Goal: Navigation & Orientation: Find specific page/section

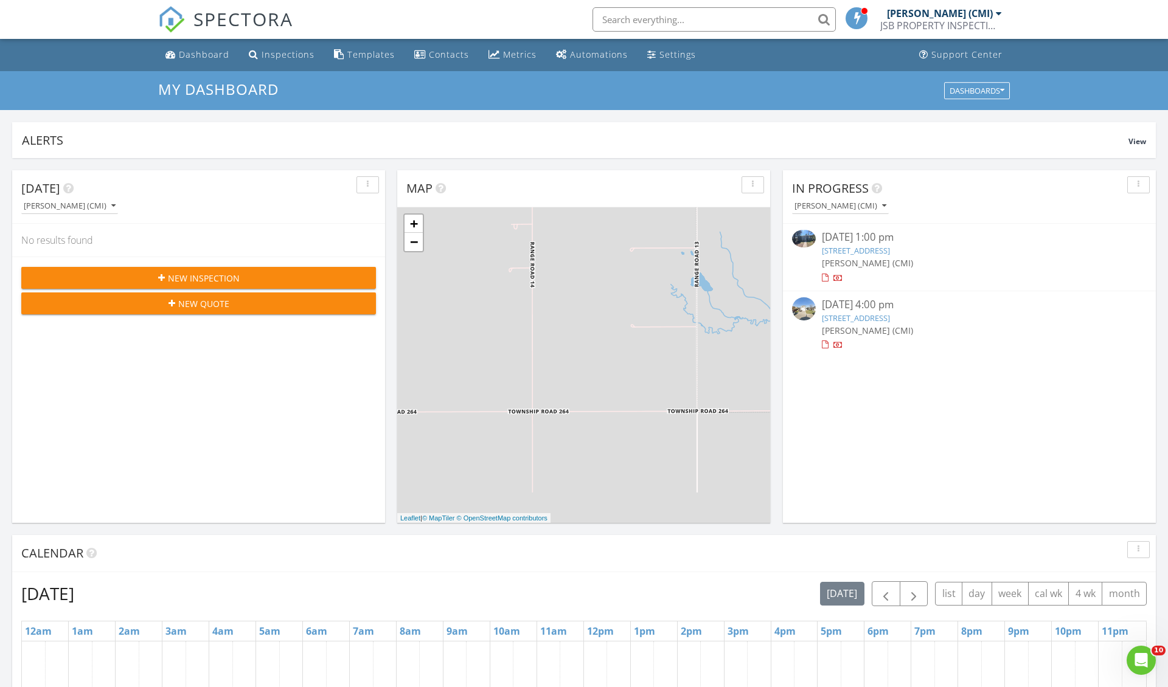
click at [944, 324] on div "[PERSON_NAME] (CMI)" at bounding box center [970, 330] width 296 height 13
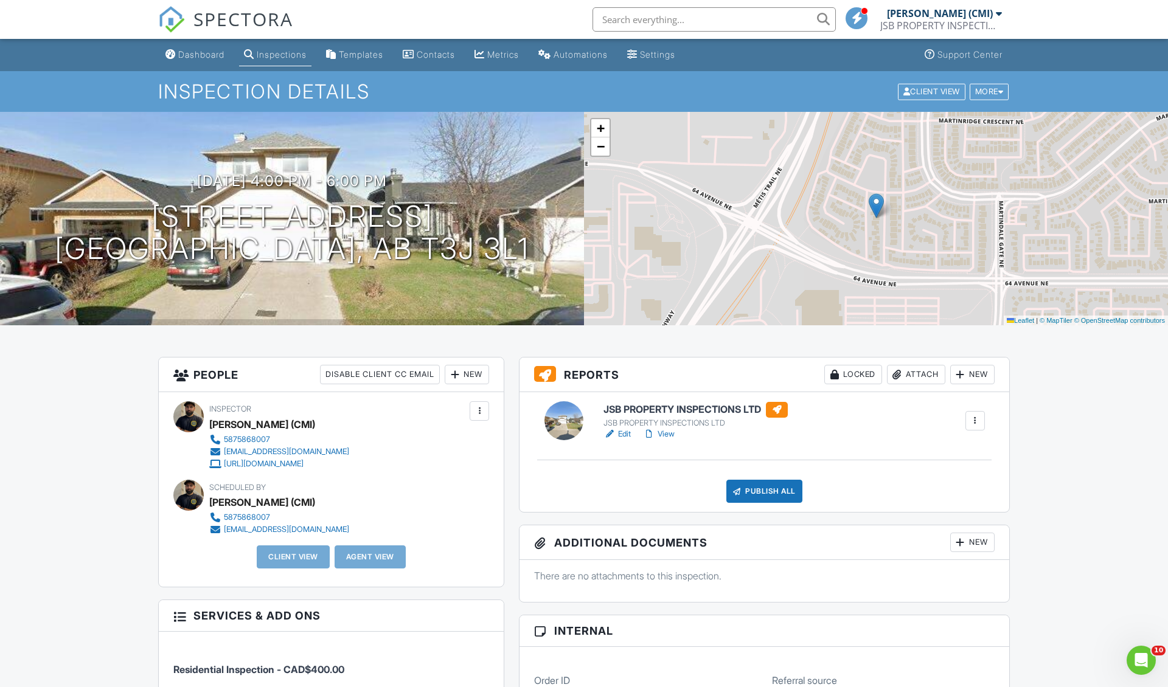
click at [655, 425] on div "JSB PROPERTY INSPECTIONS LTD" at bounding box center [696, 424] width 184 height 10
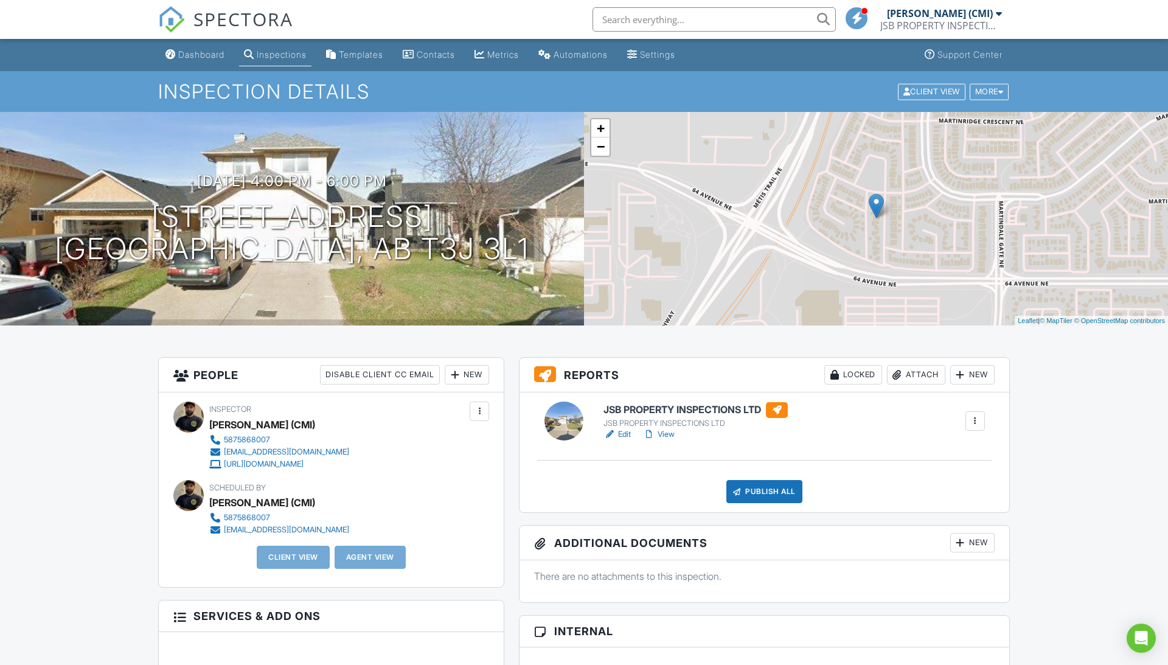
click at [678, 431] on div "Edit View" at bounding box center [696, 434] width 184 height 12
click at [672, 431] on link "View" at bounding box center [659, 434] width 32 height 12
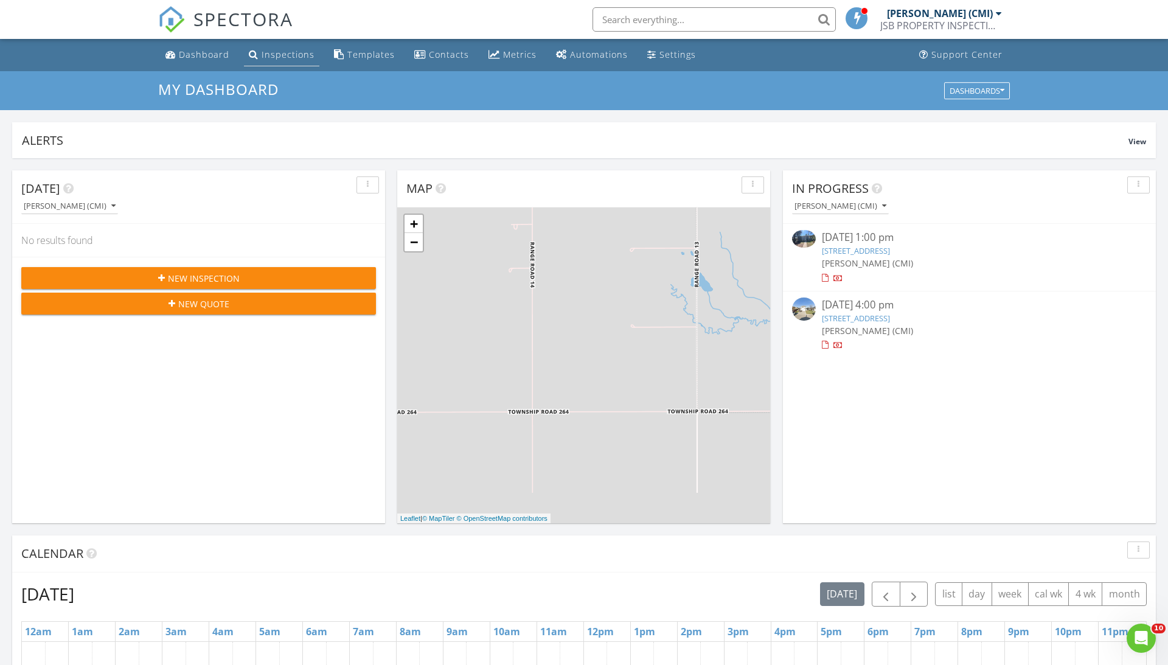
click at [317, 54] on li "Inspections" at bounding box center [282, 55] width 80 height 32
click at [307, 57] on div "Inspections" at bounding box center [288, 55] width 53 height 12
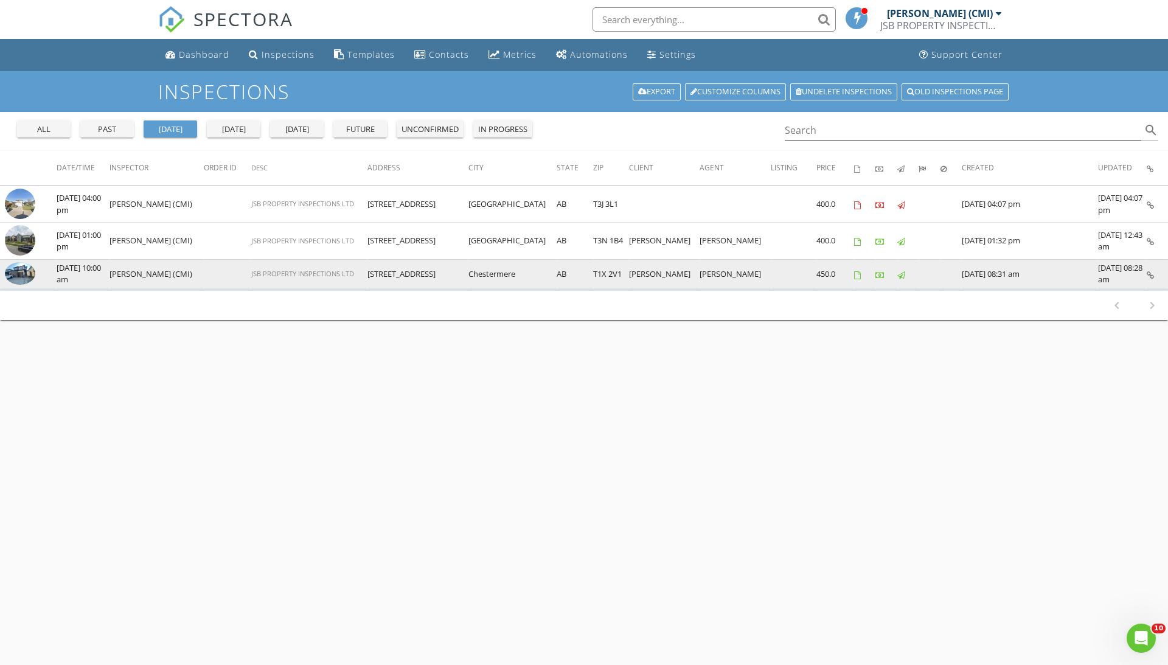
click at [35, 271] on td at bounding box center [28, 273] width 57 height 29
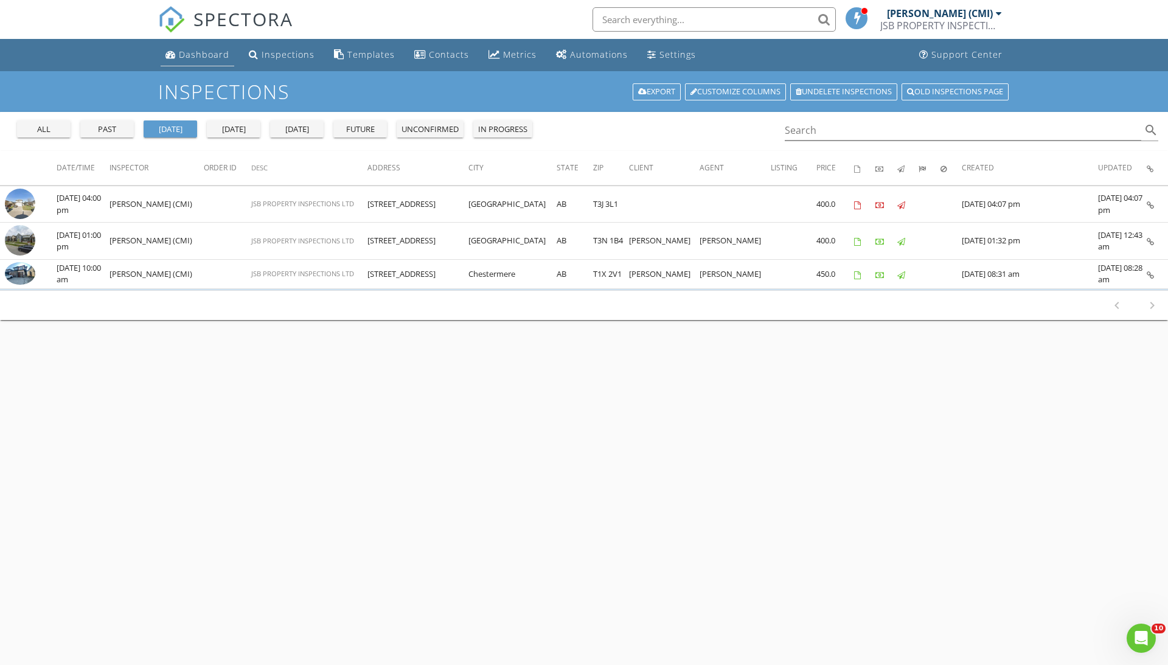
click at [197, 54] on div "Dashboard" at bounding box center [204, 55] width 50 height 12
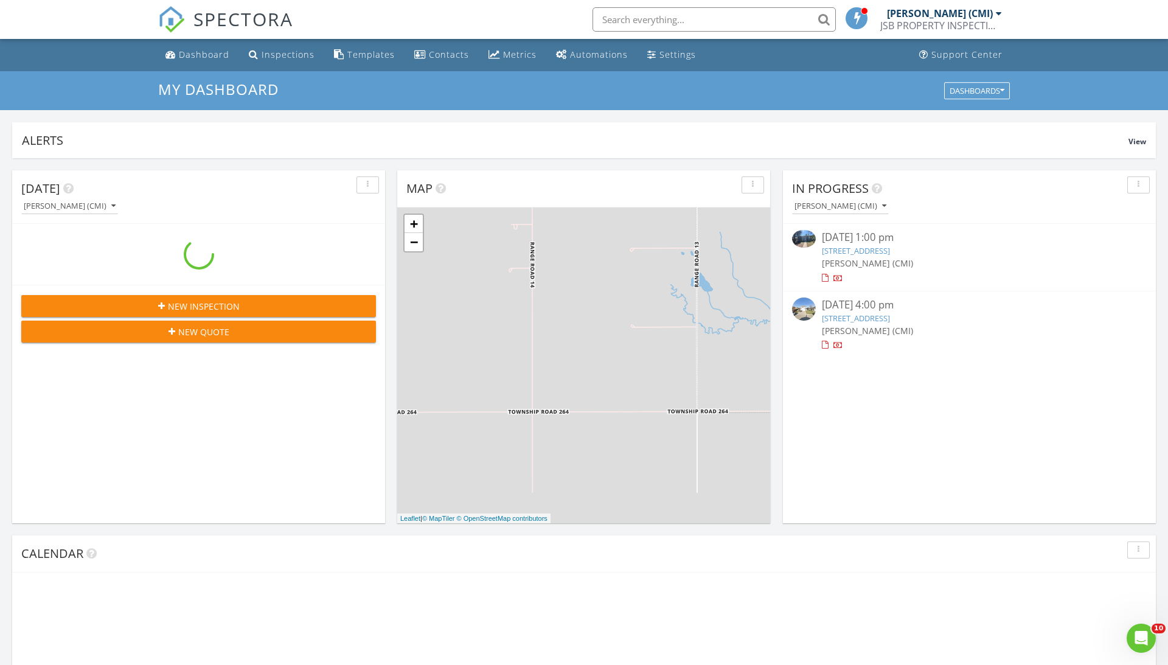
scroll to position [1108, 1169]
